Goal: Information Seeking & Learning: Learn about a topic

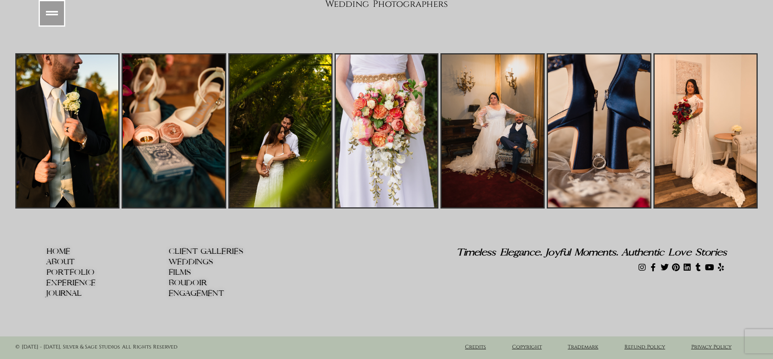
scroll to position [9902, 0]
